Goal: Information Seeking & Learning: Learn about a topic

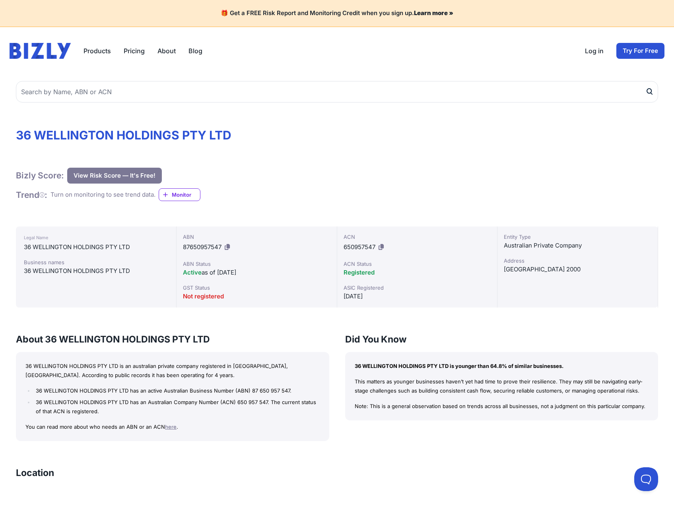
click at [119, 180] on button "View Risk Score — It's Free!" at bounding box center [114, 176] width 95 height 16
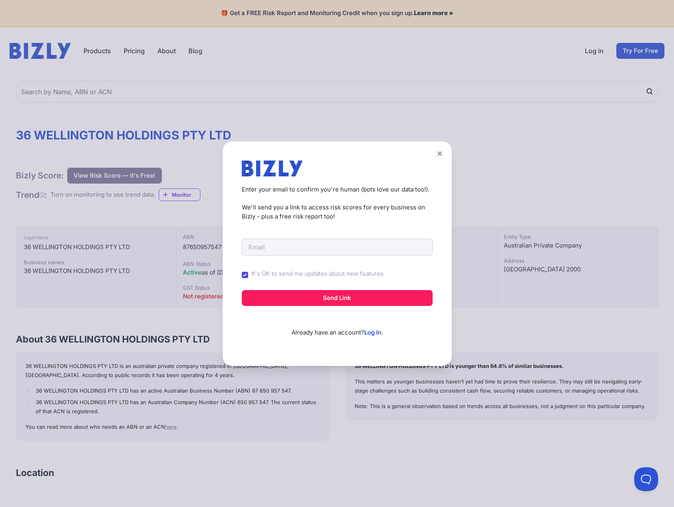
click at [442, 155] on icon at bounding box center [439, 153] width 5 height 5
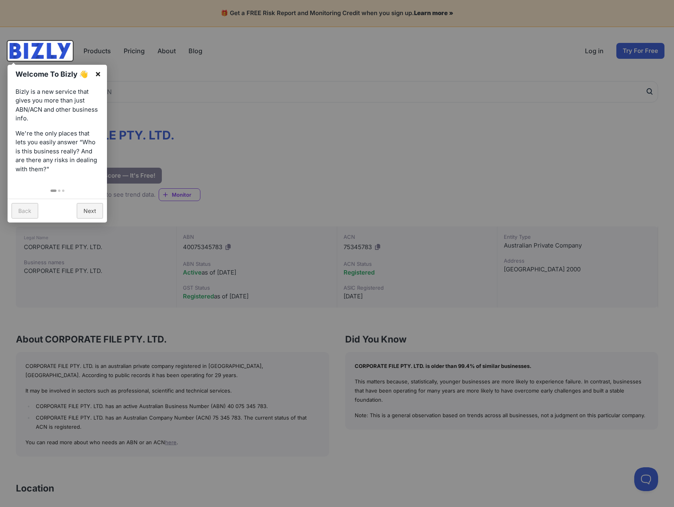
click at [100, 68] on link "×" at bounding box center [98, 74] width 18 height 18
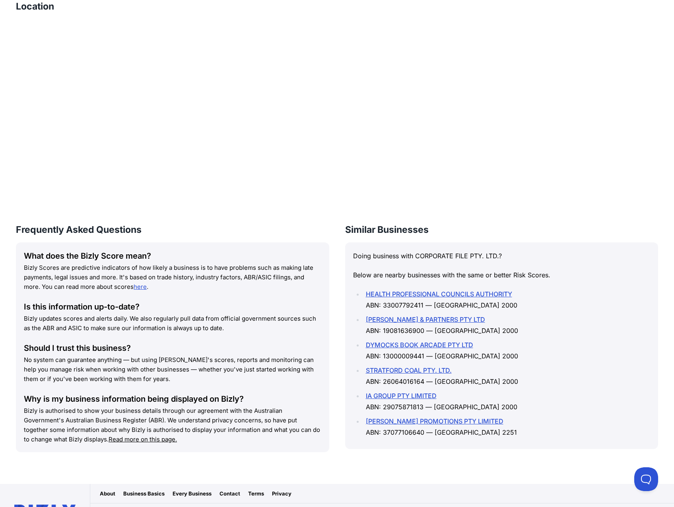
scroll to position [516, 0]
